Goal: Information Seeking & Learning: Learn about a topic

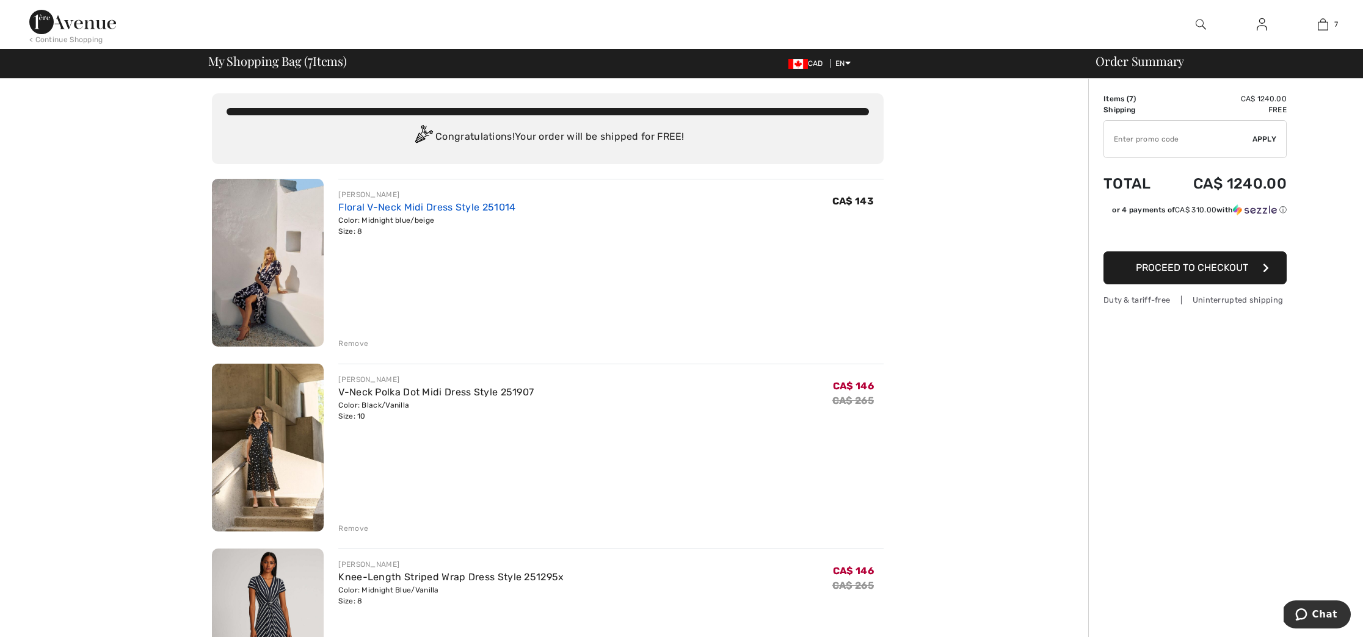
click at [410, 209] on link "Floral V-Neck Midi Dress Style 251014" at bounding box center [426, 207] width 177 height 12
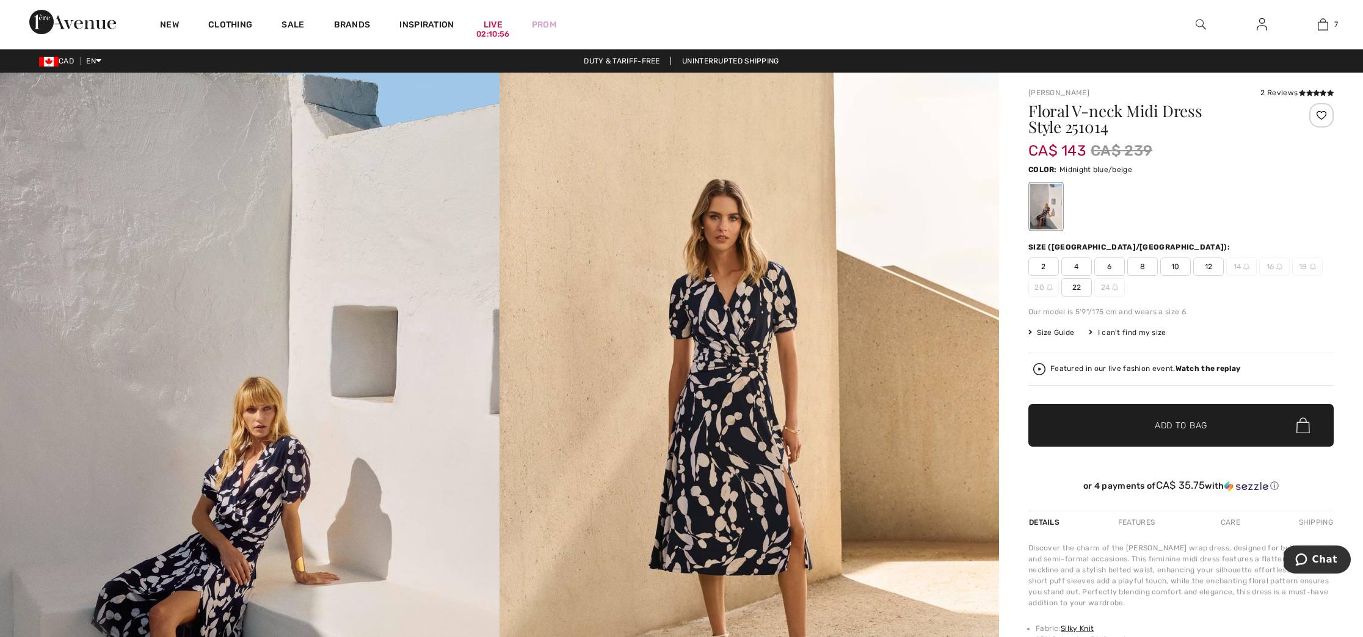
click at [261, 512] on img at bounding box center [249, 447] width 499 height 749
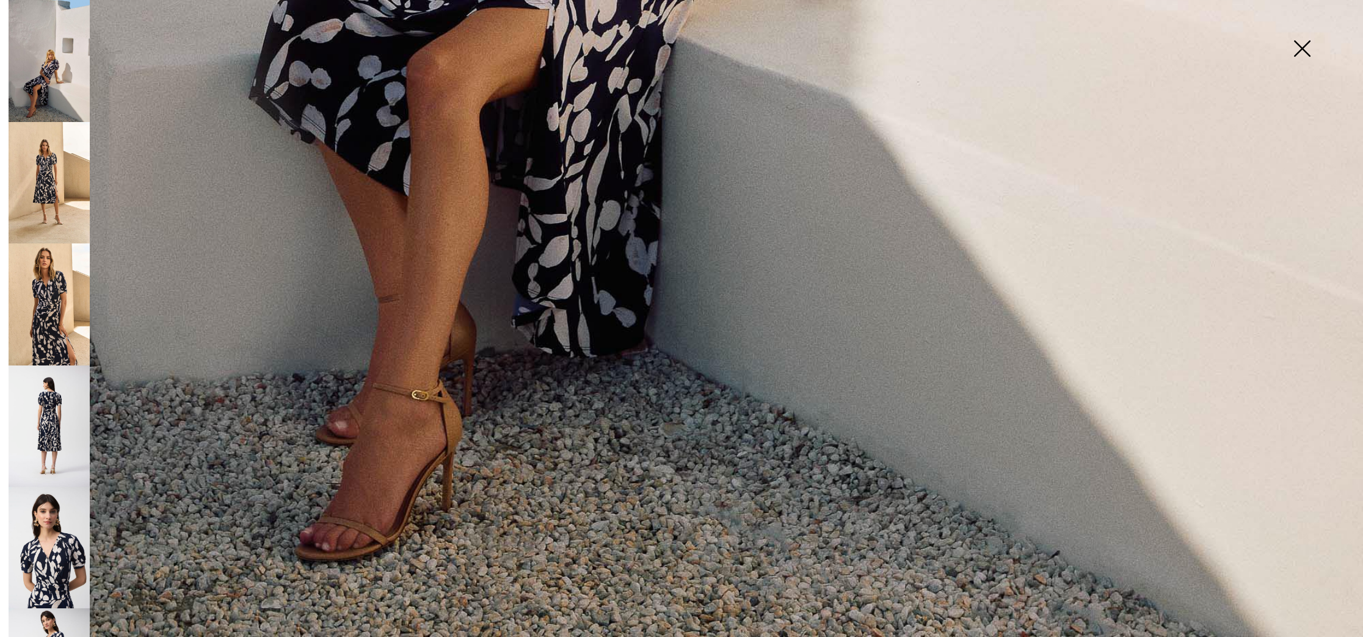
scroll to position [1407, 0]
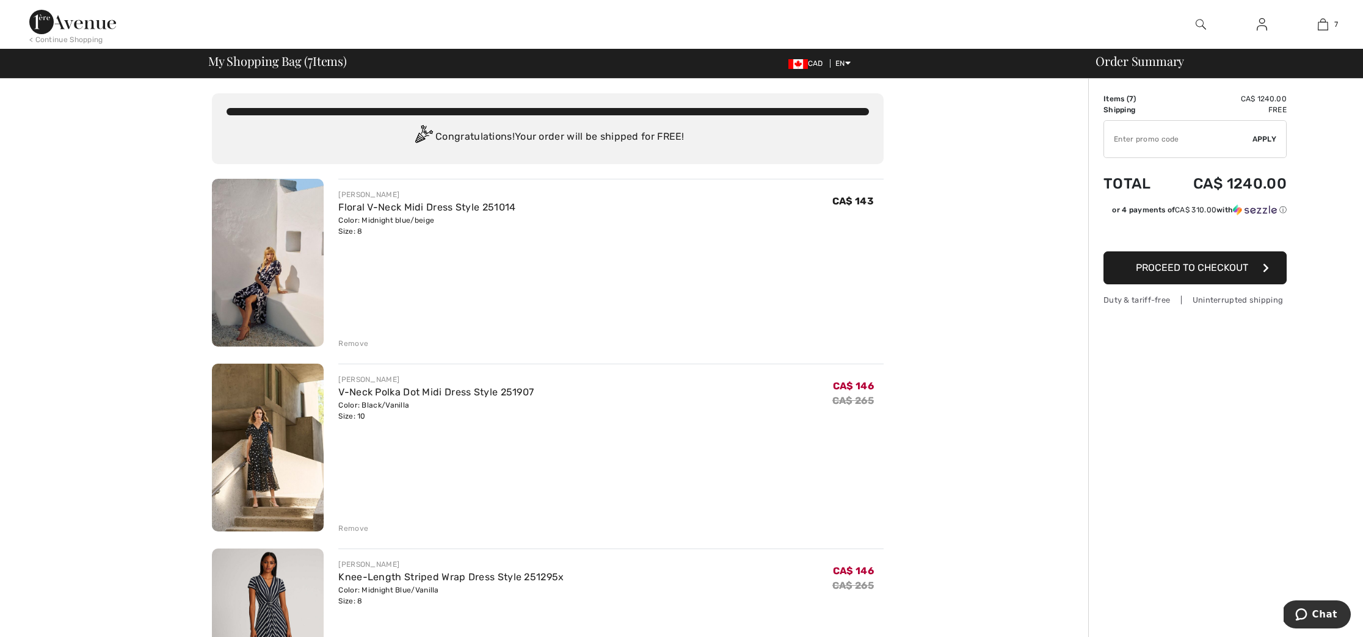
click at [262, 430] on img at bounding box center [268, 448] width 112 height 168
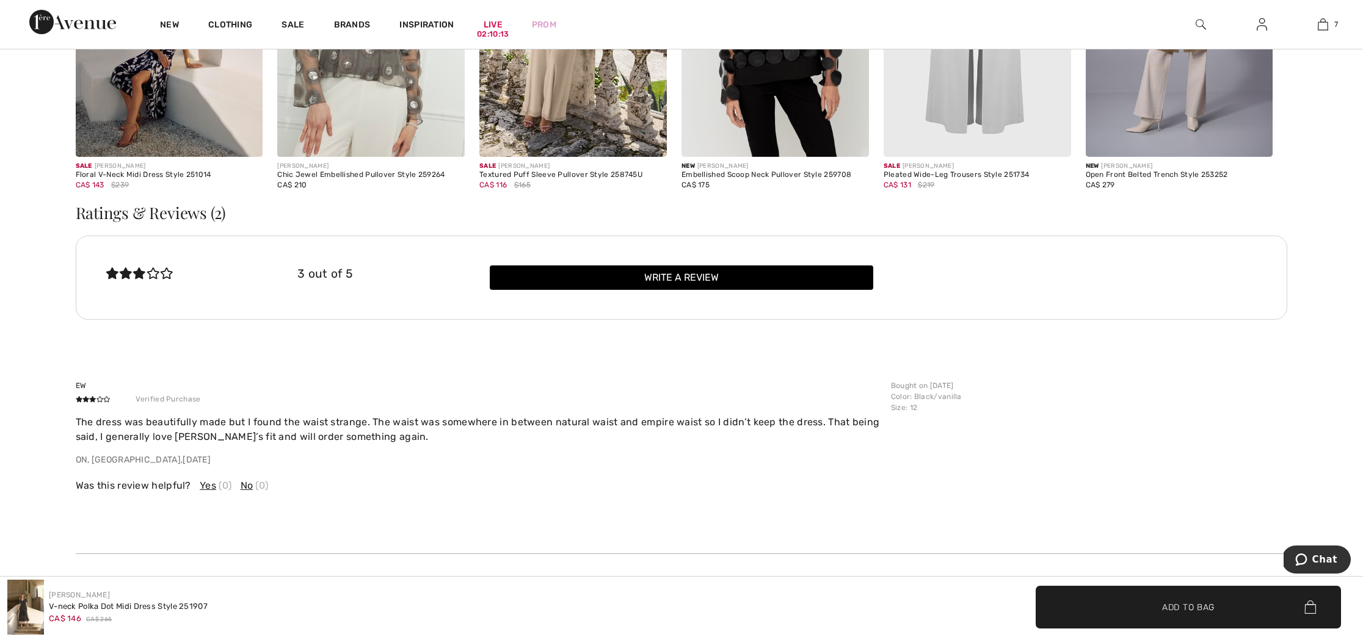
scroll to position [2693, 0]
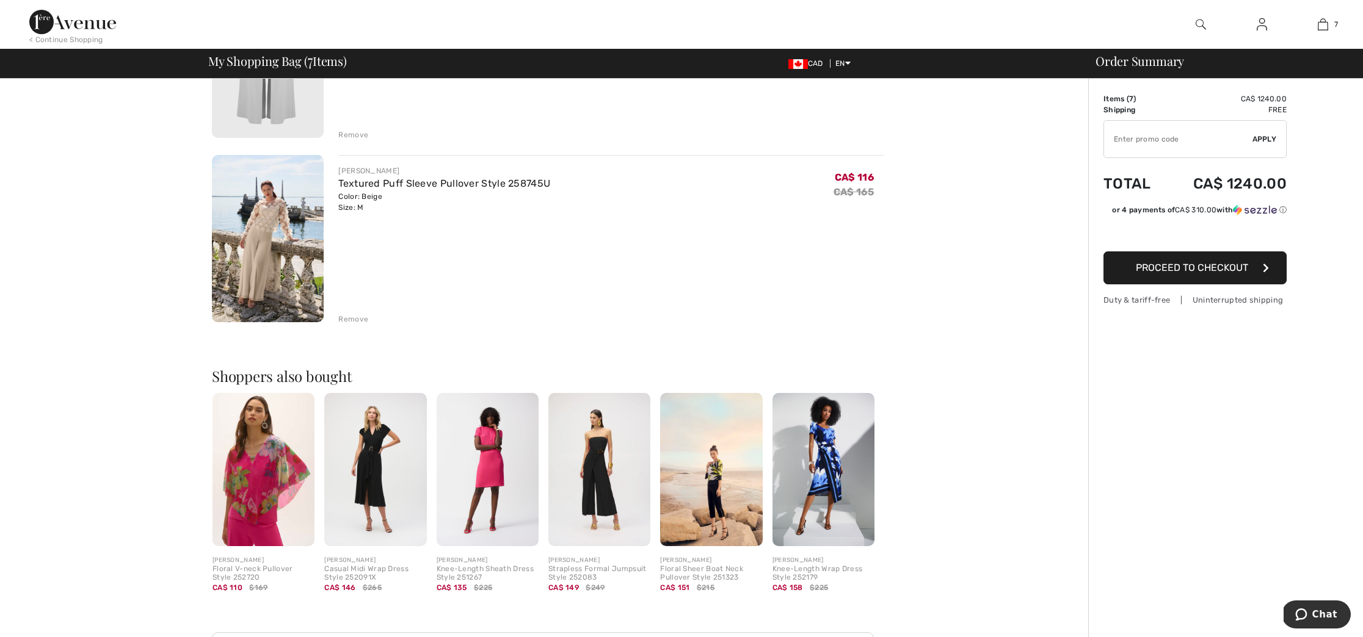
scroll to position [1143, 0]
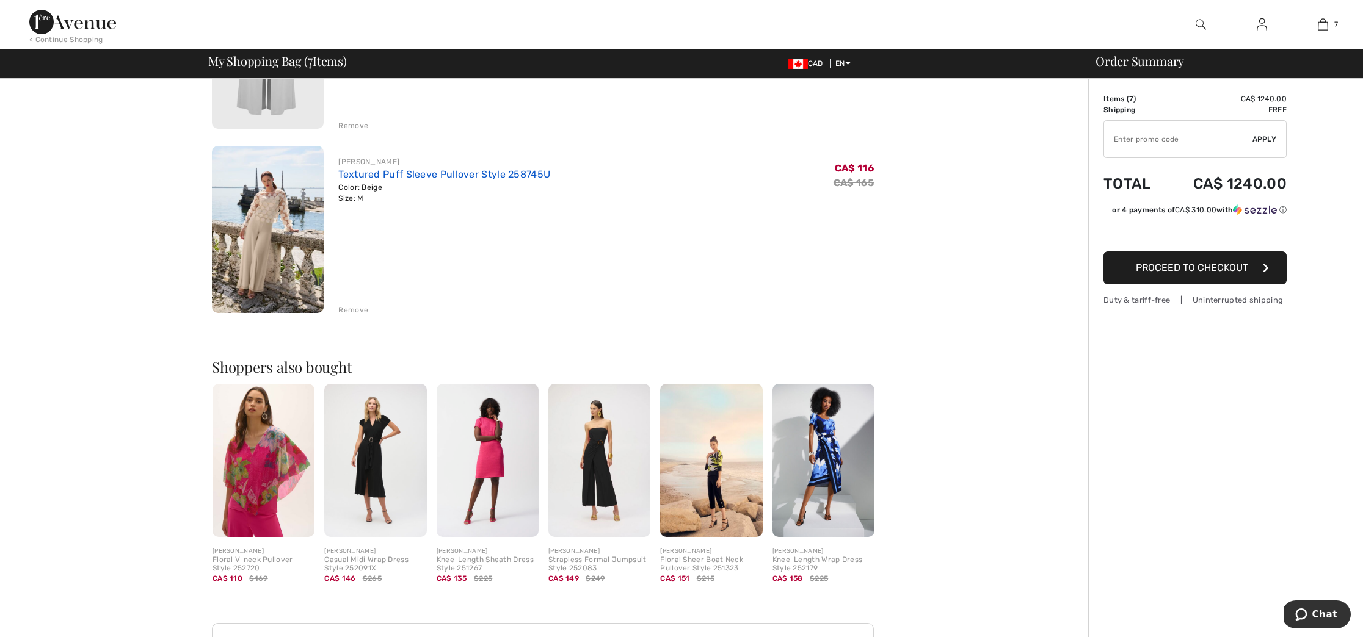
click at [369, 178] on link "Textured Puff Sleeve Pullover Style 258745U" at bounding box center [444, 174] width 212 height 12
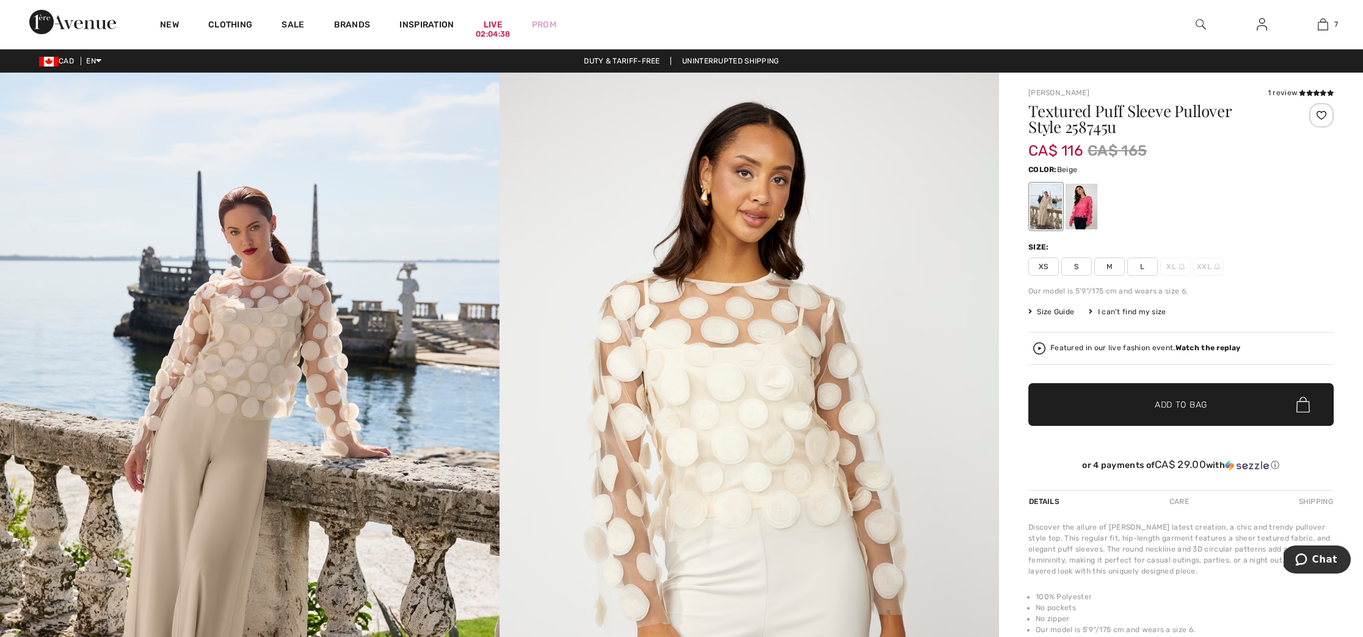
click at [1046, 203] on div at bounding box center [1046, 207] width 32 height 46
click at [1079, 215] on div at bounding box center [1081, 207] width 32 height 46
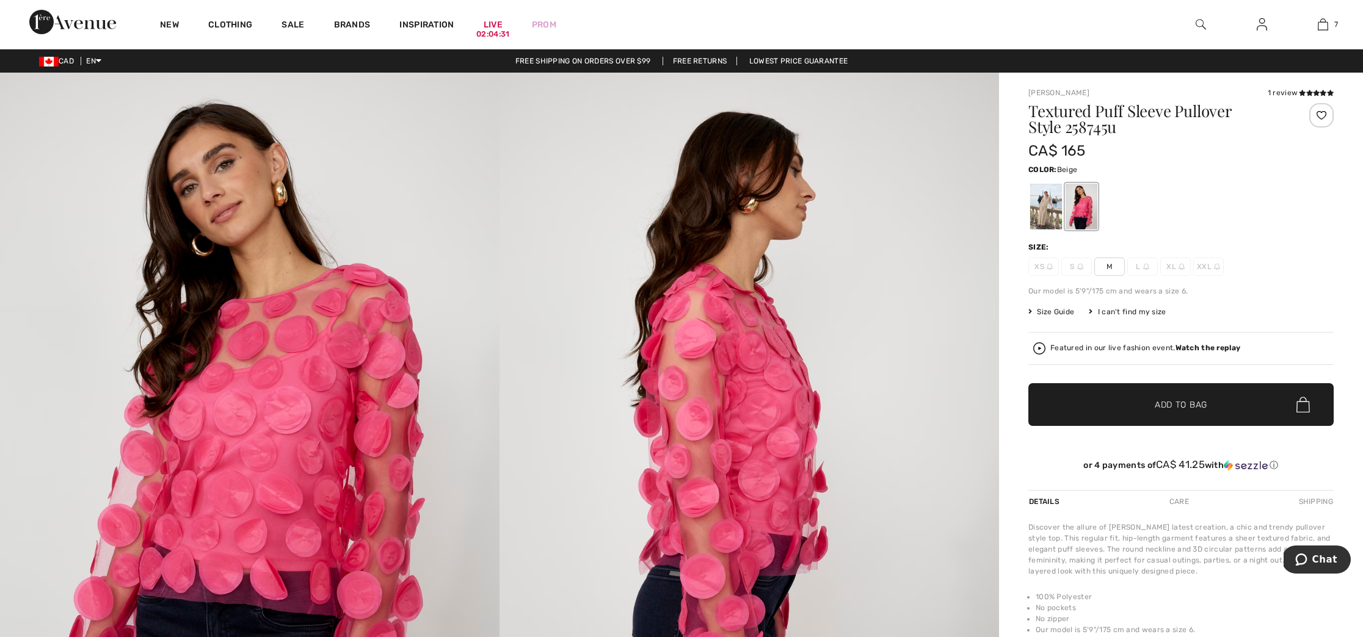
click at [1045, 206] on div at bounding box center [1046, 207] width 32 height 46
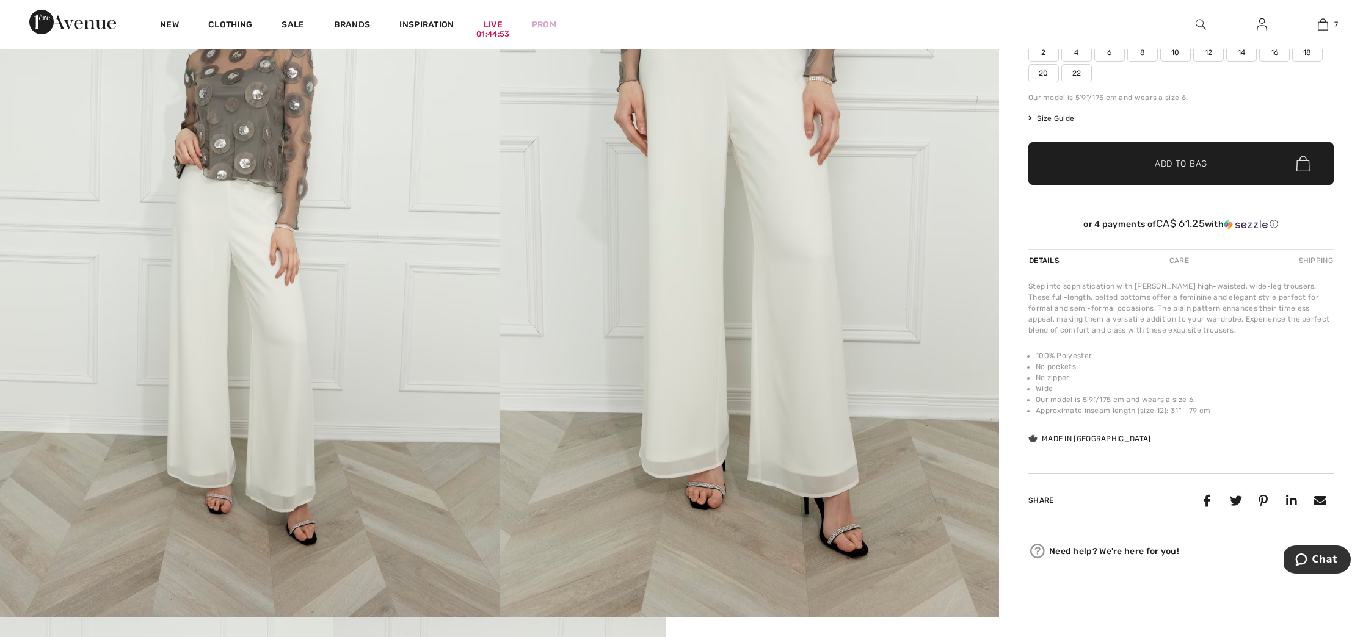
scroll to position [206, 0]
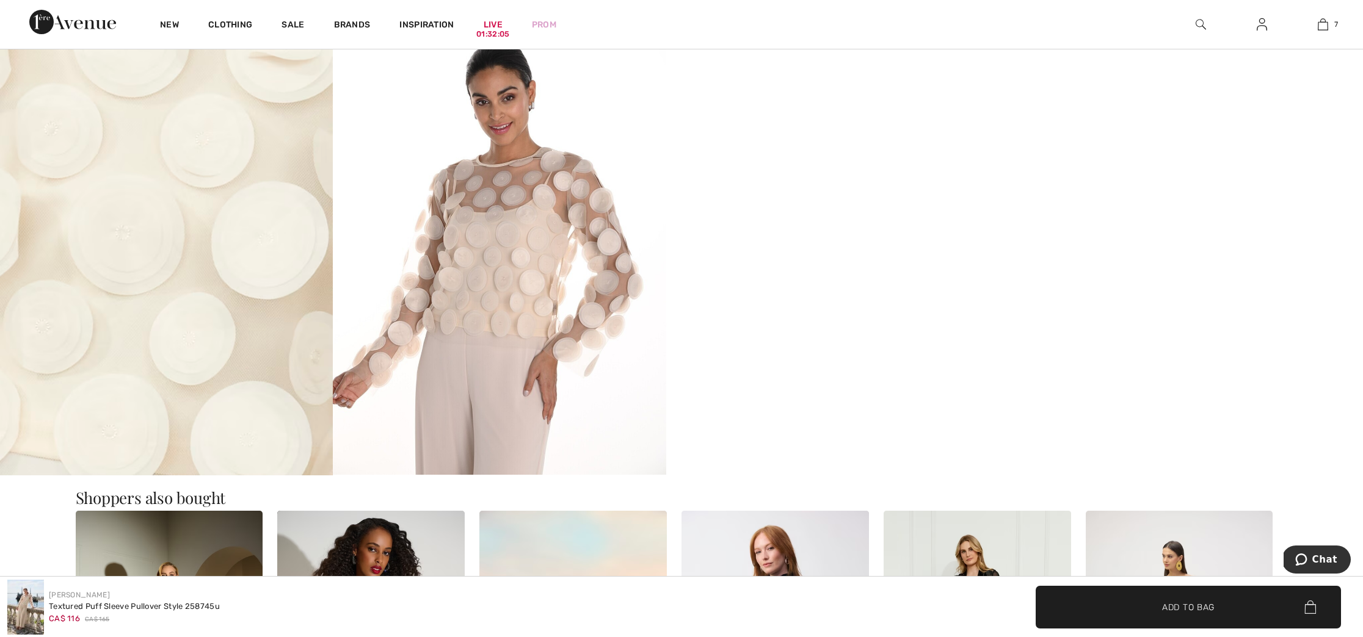
scroll to position [847, 0]
